Goal: Book appointment/travel/reservation

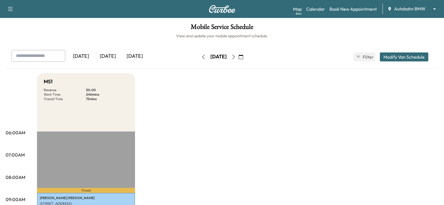
click at [397, 11] on body "Support Log Out Map Beta Calendar Book New Appointment Autobahn BMW ******** ​ …" at bounding box center [222, 102] width 444 height 205
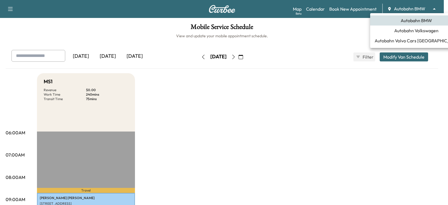
click at [411, 34] on span "Autobahn Volkswagen" at bounding box center [417, 30] width 44 height 7
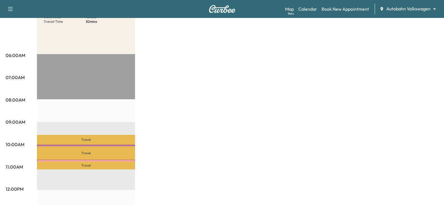
scroll to position [28, 0]
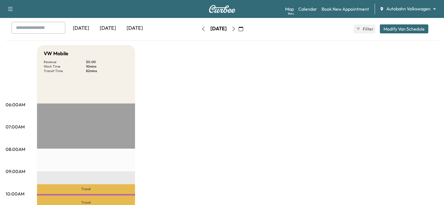
click at [112, 28] on div "[DATE]" at bounding box center [107, 28] width 27 height 13
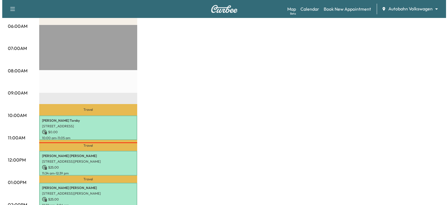
scroll to position [140, 0]
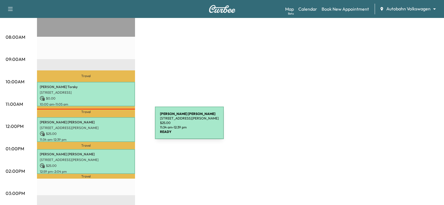
click at [113, 126] on p "[STREET_ADDRESS][PERSON_NAME]" at bounding box center [86, 128] width 92 height 4
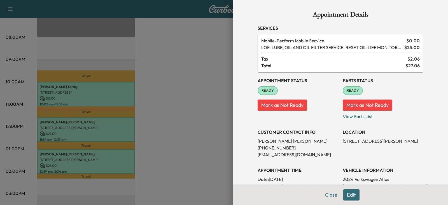
click at [266, 147] on p "[PHONE_NUMBER]" at bounding box center [298, 147] width 81 height 7
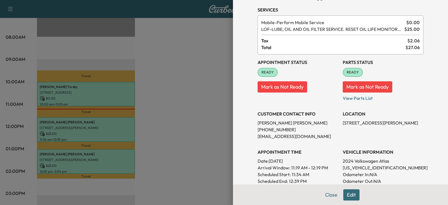
scroll to position [28, 0]
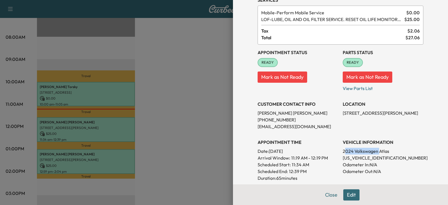
drag, startPoint x: 340, startPoint y: 150, endPoint x: 376, endPoint y: 150, distance: 35.0
click at [375, 150] on p "2024 Volkswagen Atlas" at bounding box center [383, 151] width 81 height 7
click at [376, 150] on p "2024 Volkswagen Atlas" at bounding box center [383, 151] width 81 height 7
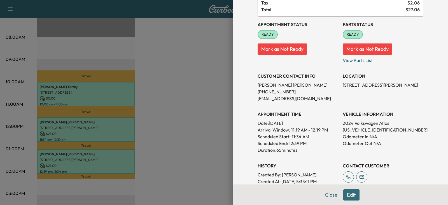
scroll to position [84, 0]
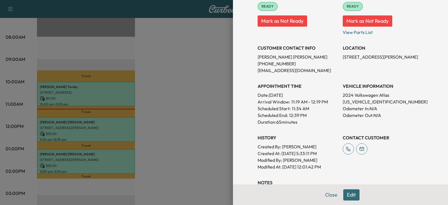
click at [291, 103] on span "11:19 AM - 12:19 PM" at bounding box center [309, 101] width 37 height 7
drag, startPoint x: 287, startPoint y: 103, endPoint x: 319, endPoint y: 101, distance: 32.5
click at [319, 101] on span "11:19 AM - 12:19 PM" at bounding box center [309, 101] width 37 height 7
click at [291, 102] on span "11:19 AM - 12:19 PM" at bounding box center [309, 101] width 37 height 7
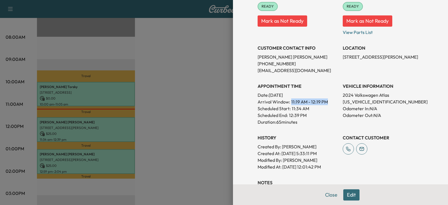
drag, startPoint x: 288, startPoint y: 102, endPoint x: 319, endPoint y: 102, distance: 31.4
click at [319, 102] on span "11:19 AM - 12:19 PM" at bounding box center [309, 101] width 37 height 7
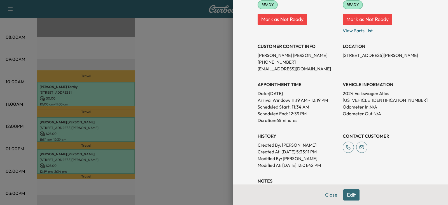
scroll to position [88, 0]
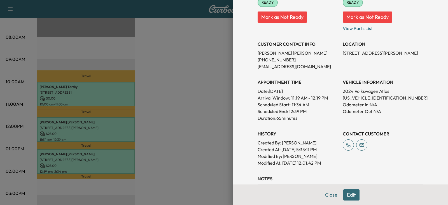
click at [285, 115] on p "Duration: 65 minutes" at bounding box center [298, 118] width 81 height 7
click at [291, 99] on span "11:19 AM - 12:19 PM" at bounding box center [309, 97] width 37 height 7
drag, startPoint x: 288, startPoint y: 99, endPoint x: 318, endPoint y: 99, distance: 29.4
click at [318, 99] on span "11:19 AM - 12:19 PM" at bounding box center [309, 97] width 37 height 7
click at [313, 99] on span "11:19 AM - 12:19 PM" at bounding box center [309, 97] width 37 height 7
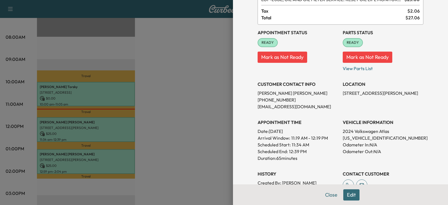
scroll to position [32, 0]
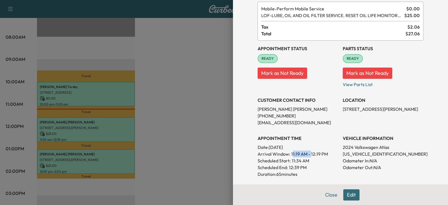
drag, startPoint x: 288, startPoint y: 156, endPoint x: 306, endPoint y: 155, distance: 18.8
click at [306, 155] on span "11:19 AM - 12:19 PM" at bounding box center [309, 153] width 37 height 7
click at [308, 160] on div "Scheduled Start: 11:34 AM" at bounding box center [298, 160] width 81 height 7
drag, startPoint x: 308, startPoint y: 154, endPoint x: 317, endPoint y: 154, distance: 9.0
click at [317, 154] on span "11:19 AM - 12:19 PM" at bounding box center [309, 153] width 37 height 7
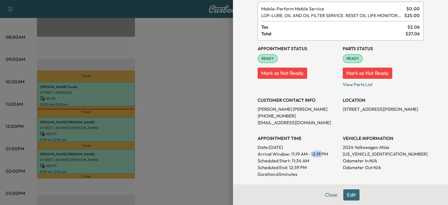
click at [317, 154] on span "11:19 AM - 12:19 PM" at bounding box center [309, 153] width 37 height 7
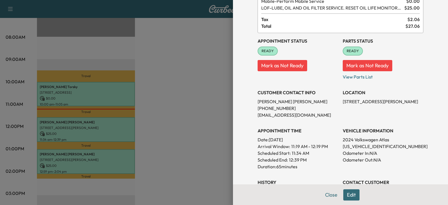
scroll to position [0, 0]
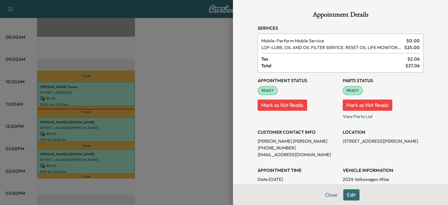
click at [261, 142] on p "[PERSON_NAME]" at bounding box center [298, 141] width 81 height 7
drag, startPoint x: 261, startPoint y: 142, endPoint x: 275, endPoint y: 146, distance: 15.5
click at [275, 146] on div "CUSTOMER CONTACT INFO [PERSON_NAME] [PHONE_NUMBER] [EMAIL_ADDRESS][DOMAIN_NAME]" at bounding box center [298, 141] width 81 height 34
copy div "[PERSON_NAME] [PHONE_NUMBER]"
